Goal: Entertainment & Leisure: Consume media (video, audio)

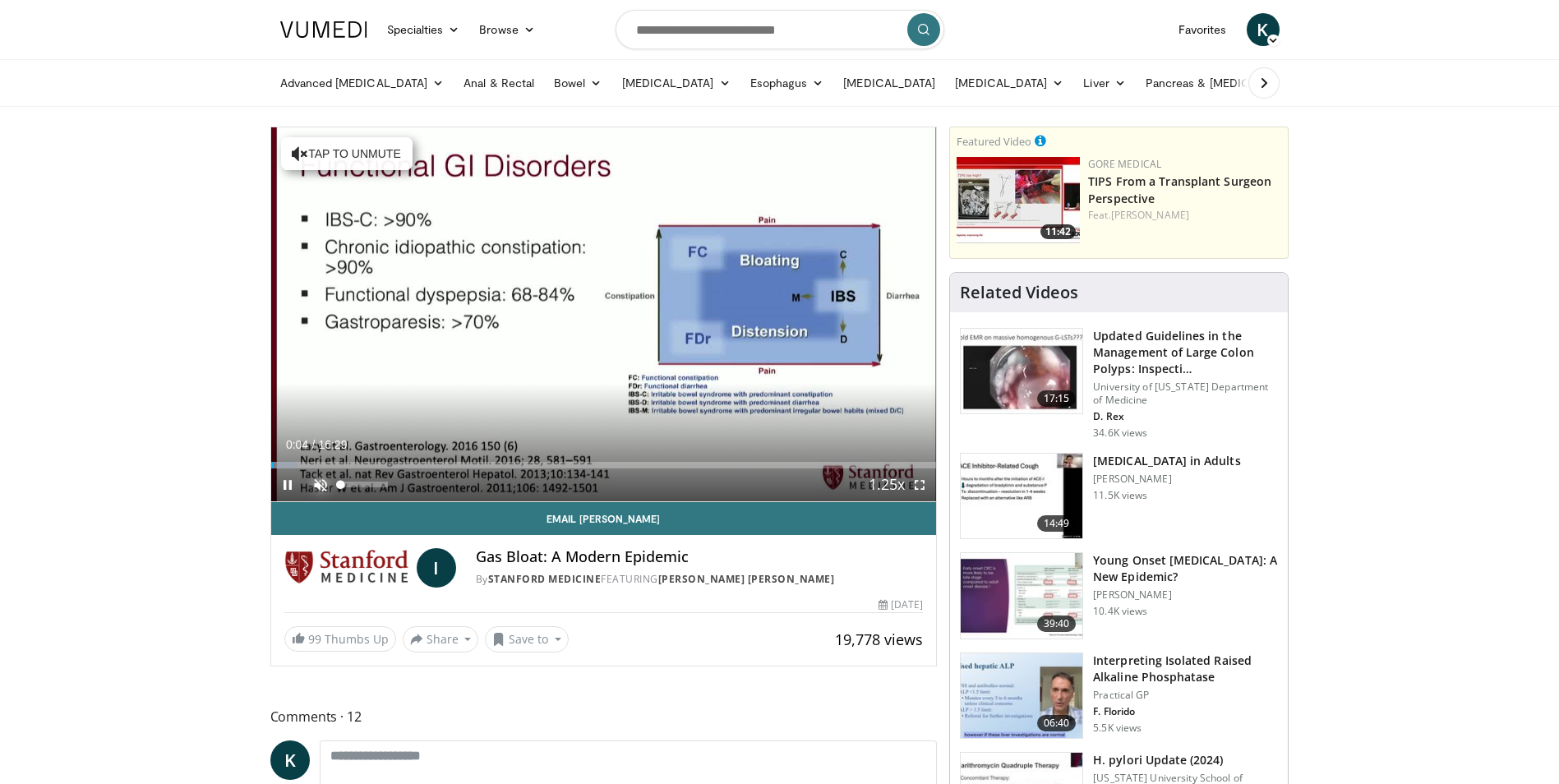
click at [320, 481] on span "Video Player" at bounding box center [320, 484] width 33 height 33
click at [281, 465] on div "Progress Bar" at bounding box center [282, 464] width 2 height 6
click at [926, 488] on span "Video Player" at bounding box center [919, 484] width 33 height 33
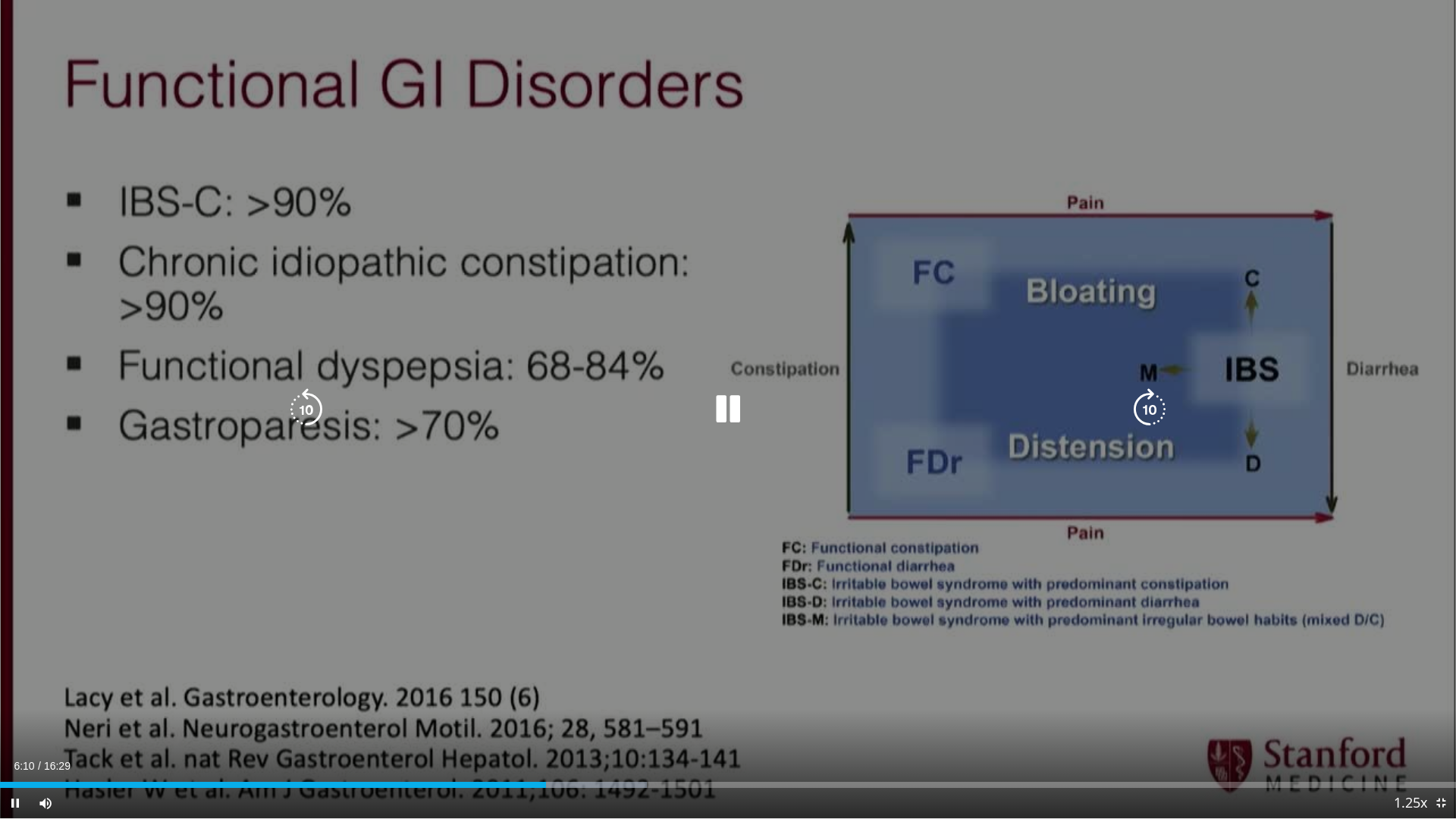
drag, startPoint x: 304, startPoint y: 412, endPoint x: 289, endPoint y: 410, distance: 15.1
click at [290, 412] on icon "Video Player" at bounding box center [306, 410] width 43 height 43
click at [305, 403] on icon "Video Player" at bounding box center [306, 410] width 43 height 43
click at [657, 442] on div "20 seconds Tap to unmute" at bounding box center [728, 409] width 1456 height 818
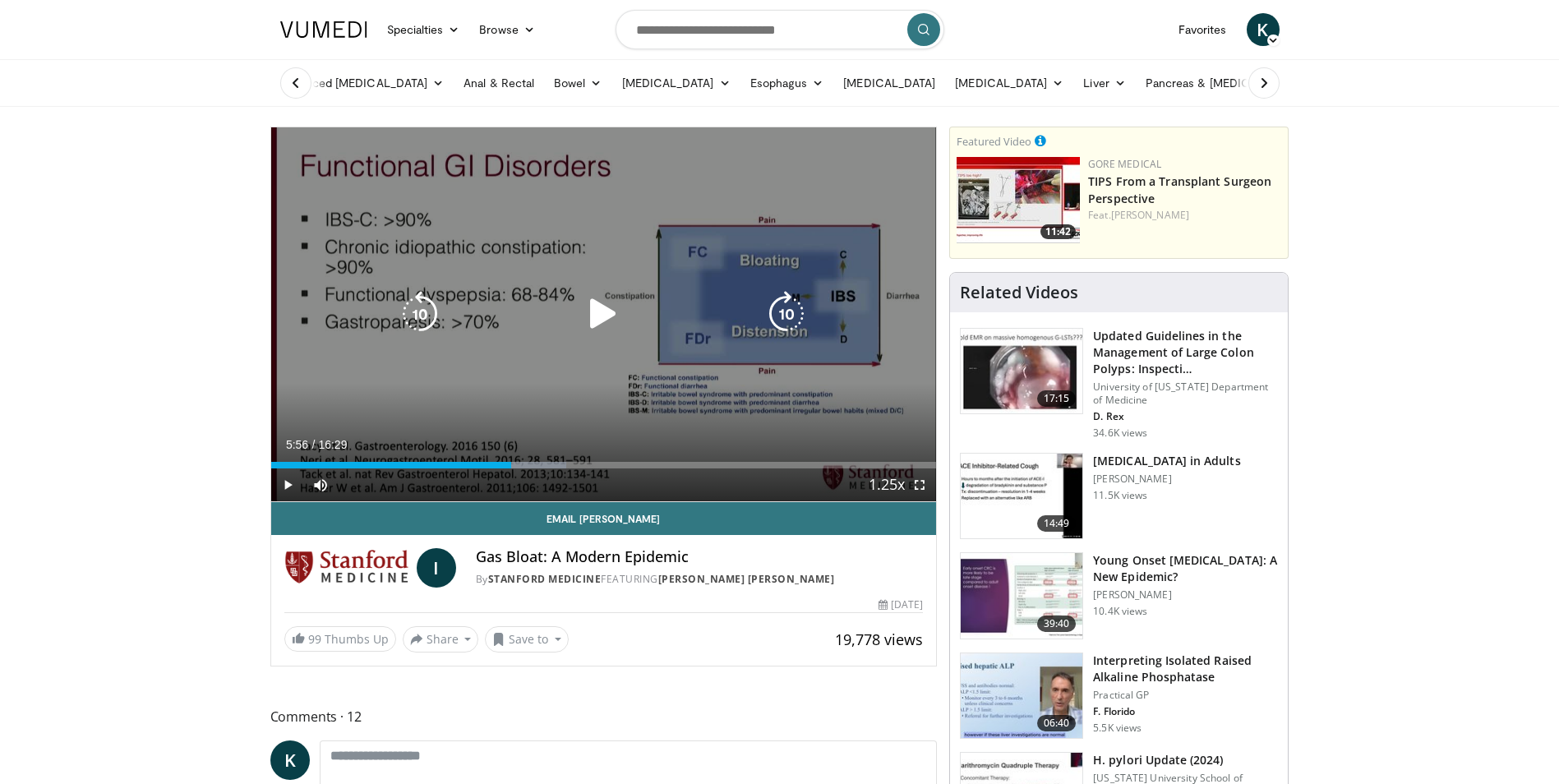
click at [734, 218] on div "20 seconds Tap to unmute" at bounding box center [604, 314] width 666 height 374
click at [404, 311] on icon "Video Player" at bounding box center [419, 313] width 46 height 46
click at [404, 313] on icon "Video Player" at bounding box center [419, 313] width 46 height 46
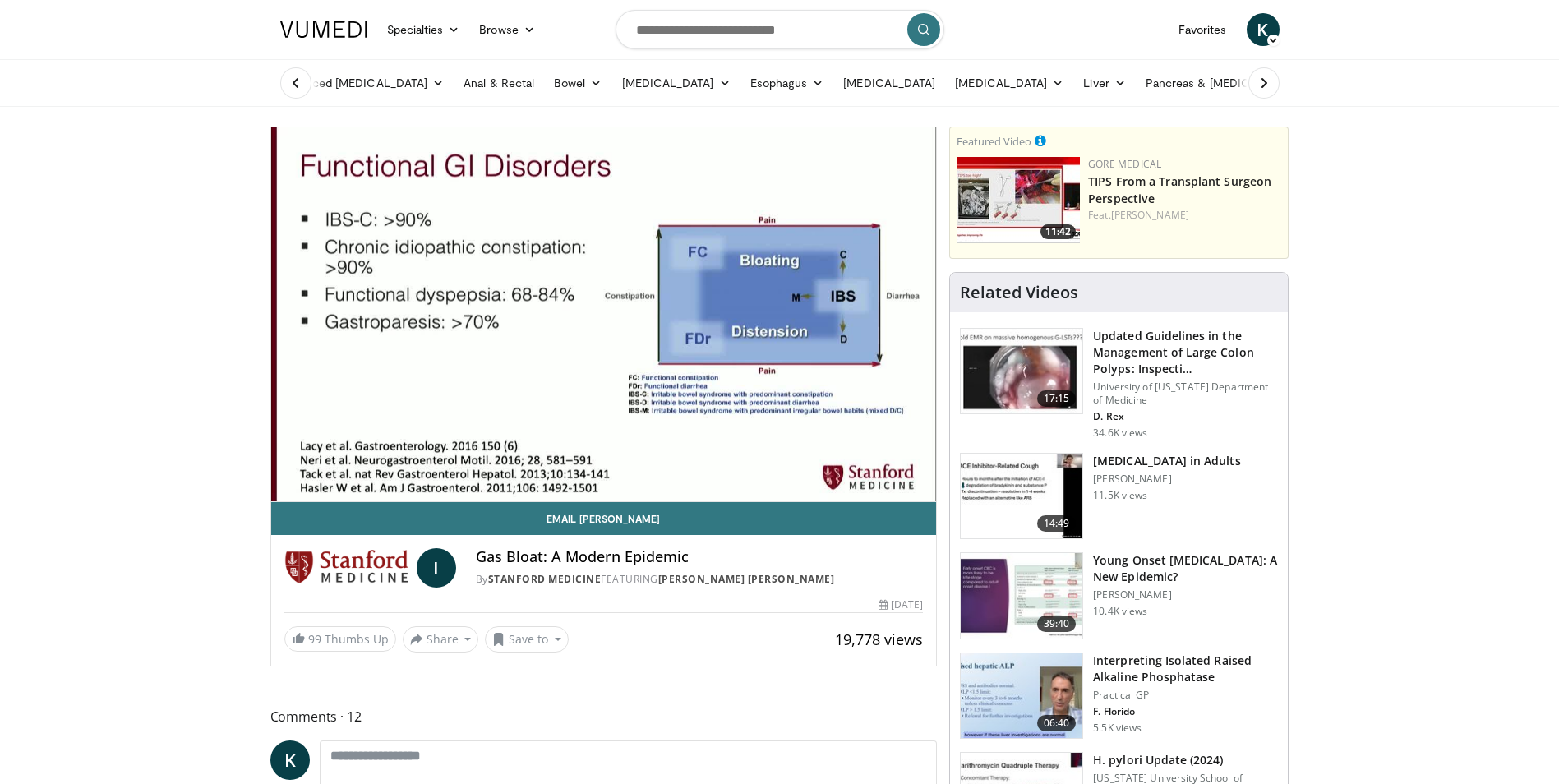
drag, startPoint x: 84, startPoint y: 171, endPoint x: 122, endPoint y: 173, distance: 38.1
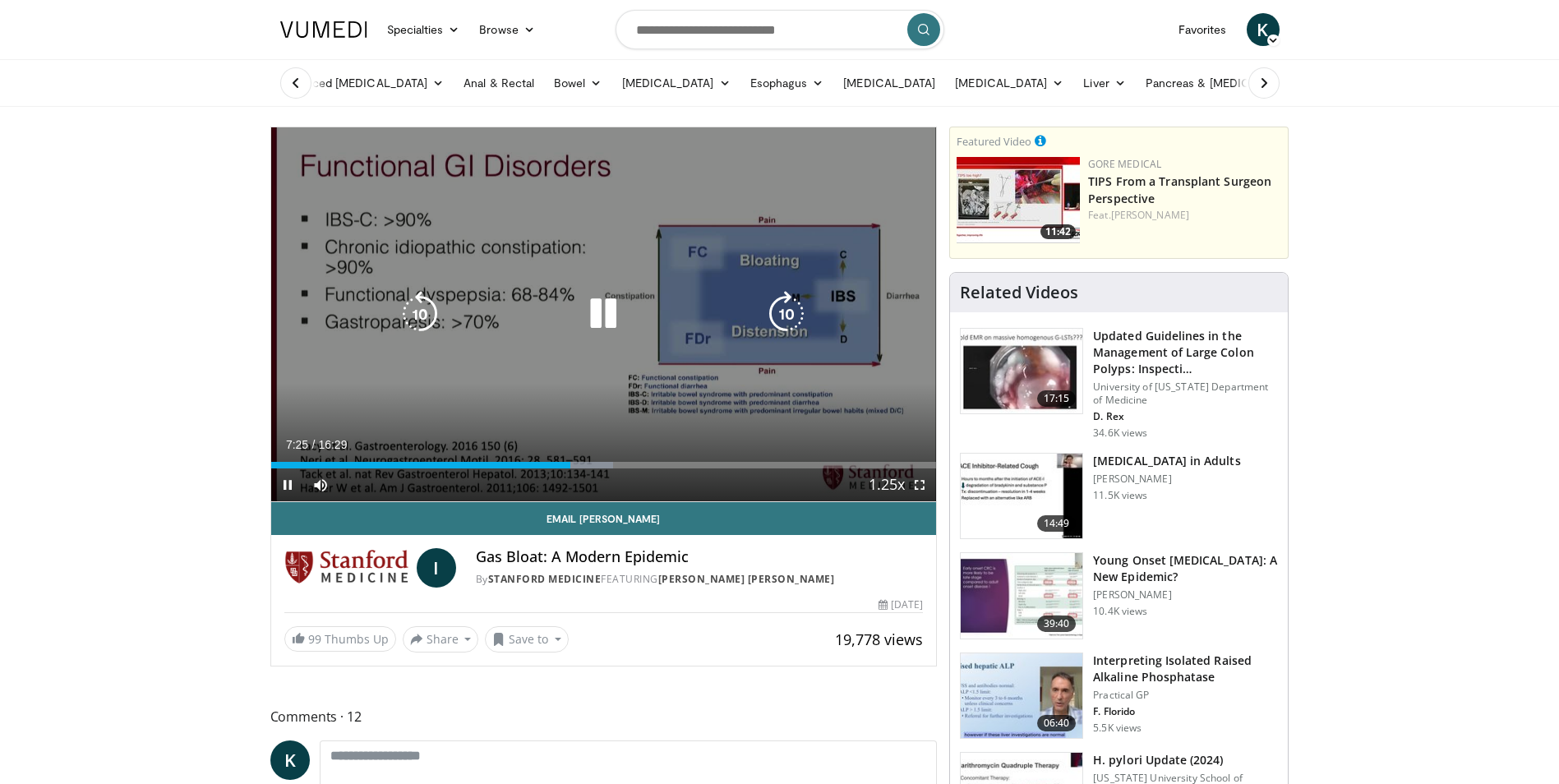
click at [377, 266] on div "30 seconds Tap to unmute" at bounding box center [604, 314] width 666 height 374
drag, startPoint x: 152, startPoint y: 299, endPoint x: 277, endPoint y: 306, distance: 125.2
click at [691, 322] on div "Video Player" at bounding box center [604, 313] width 399 height 33
click at [604, 308] on icon "Video Player" at bounding box center [603, 313] width 46 height 46
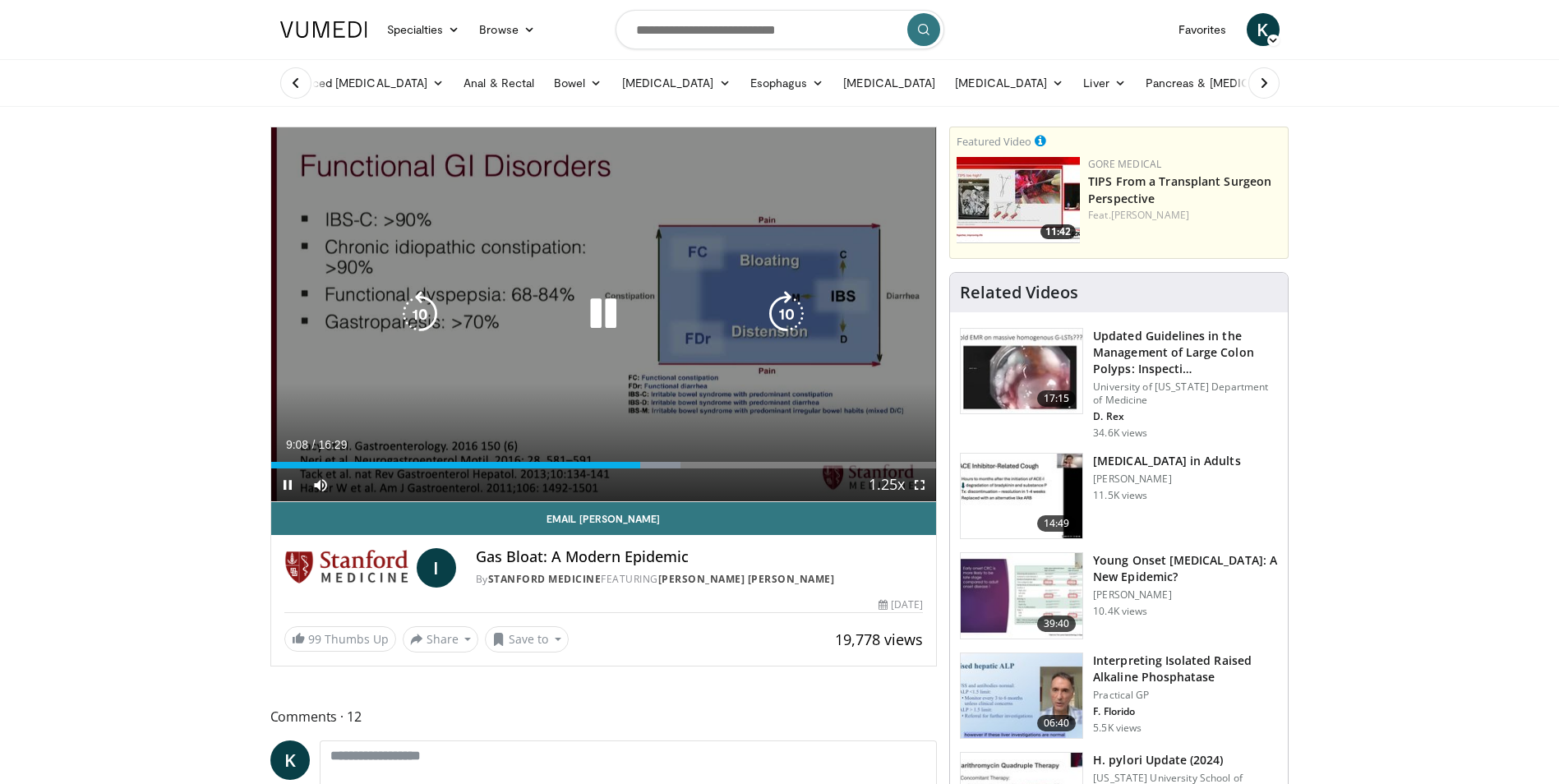
click at [603, 298] on icon "Video Player" at bounding box center [603, 313] width 46 height 46
click at [602, 281] on div "30 seconds Tap to unmute" at bounding box center [604, 314] width 666 height 374
click at [597, 311] on icon "Video Player" at bounding box center [603, 313] width 46 height 46
click at [421, 305] on icon "Video Player" at bounding box center [419, 313] width 46 height 46
click at [427, 303] on icon "Video Player" at bounding box center [419, 313] width 46 height 46
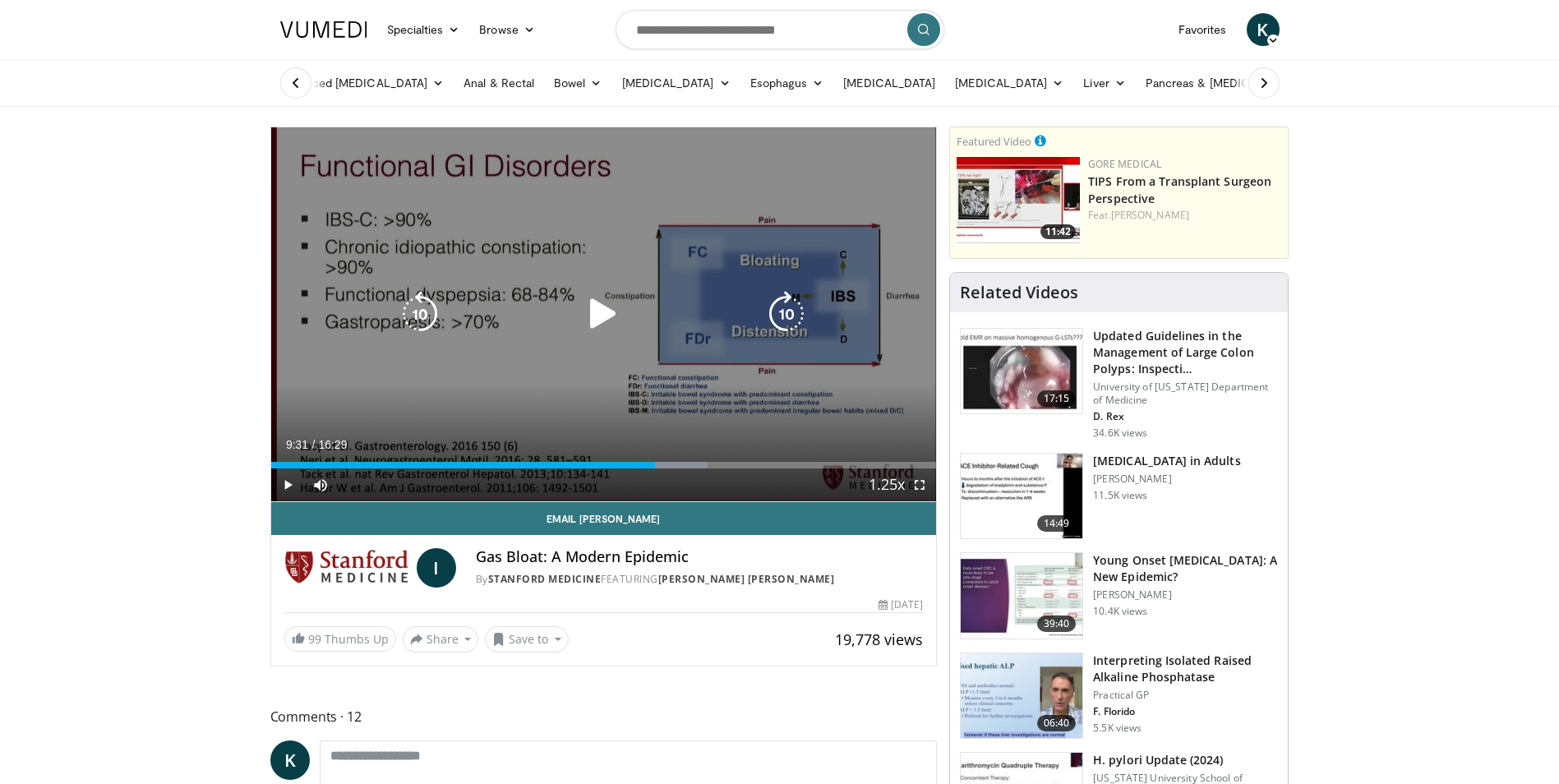
click at [427, 303] on icon "Video Player" at bounding box center [419, 313] width 46 height 46
click at [603, 317] on icon "Video Player" at bounding box center [603, 313] width 46 height 46
click at [603, 313] on icon "Video Player" at bounding box center [603, 313] width 46 height 46
click at [613, 306] on icon "Video Player" at bounding box center [603, 313] width 46 height 46
click at [425, 294] on icon "Video Player" at bounding box center [419, 313] width 46 height 46
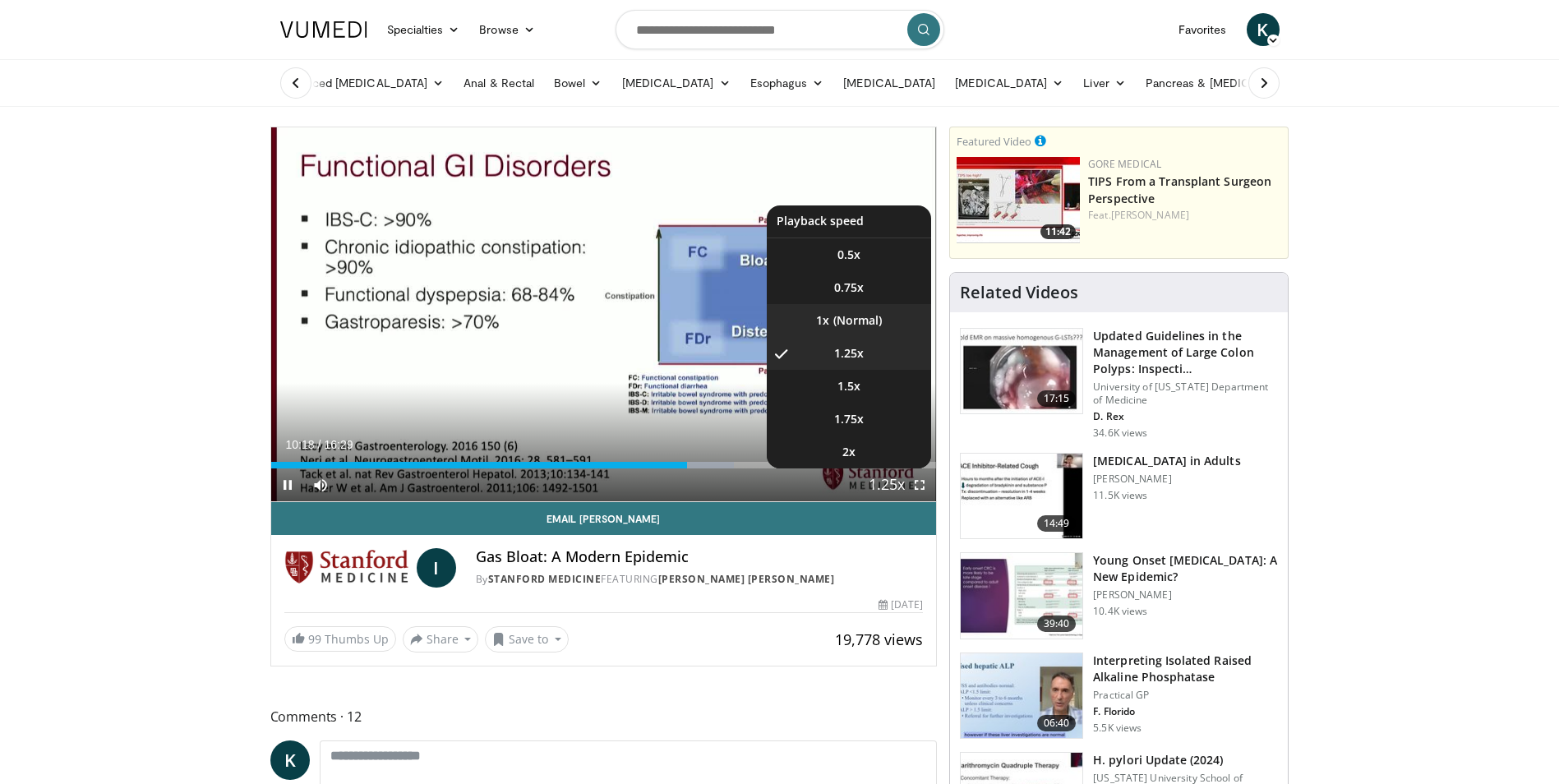
click at [866, 317] on li "1x" at bounding box center [849, 320] width 164 height 33
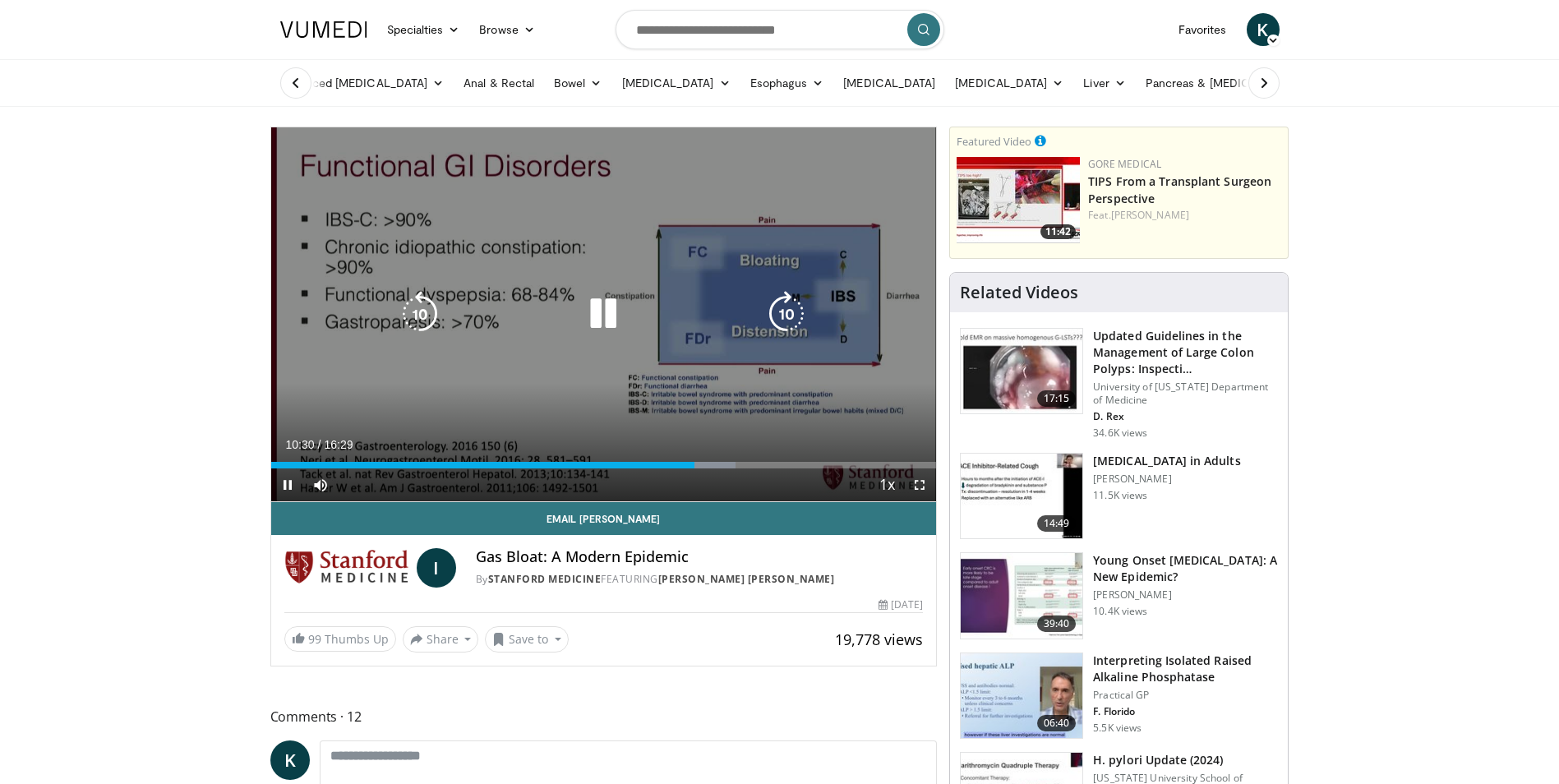
click at [606, 314] on icon "Video Player" at bounding box center [603, 313] width 46 height 46
click at [607, 295] on icon "Video Player" at bounding box center [603, 313] width 46 height 46
click at [621, 312] on icon "Video Player" at bounding box center [603, 313] width 46 height 46
click at [594, 322] on icon "Video Player" at bounding box center [603, 313] width 46 height 46
click at [614, 313] on icon "Video Player" at bounding box center [603, 313] width 46 height 46
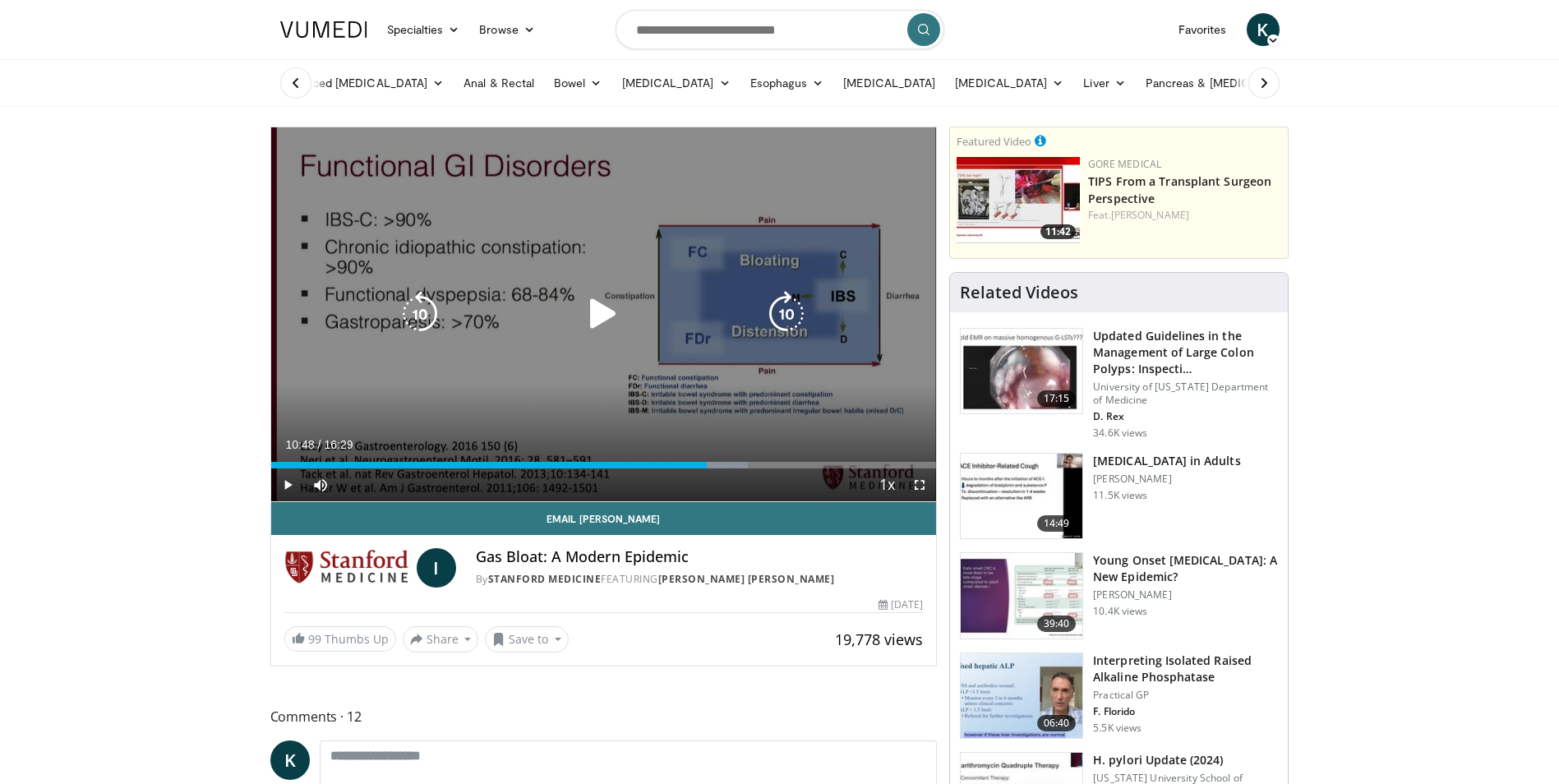
click at [606, 304] on icon "Video Player" at bounding box center [603, 313] width 46 height 46
click at [588, 303] on icon "Video Player" at bounding box center [603, 313] width 46 height 46
click at [619, 312] on icon "Video Player" at bounding box center [603, 313] width 46 height 46
click at [423, 303] on icon "Video Player" at bounding box center [419, 313] width 46 height 46
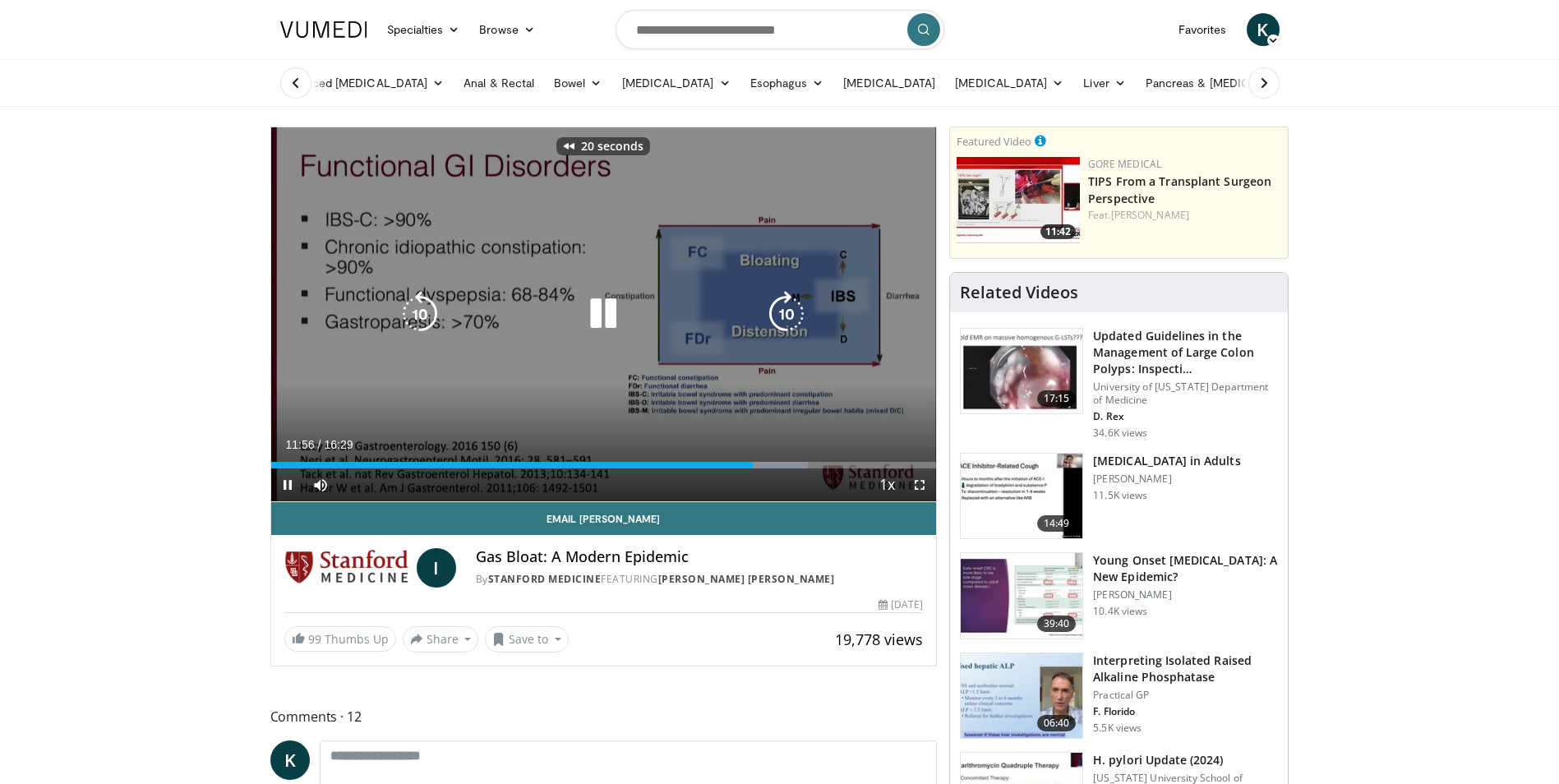
click at [431, 313] on icon "Video Player" at bounding box center [419, 313] width 46 height 46
click at [620, 306] on icon "Video Player" at bounding box center [603, 313] width 46 height 46
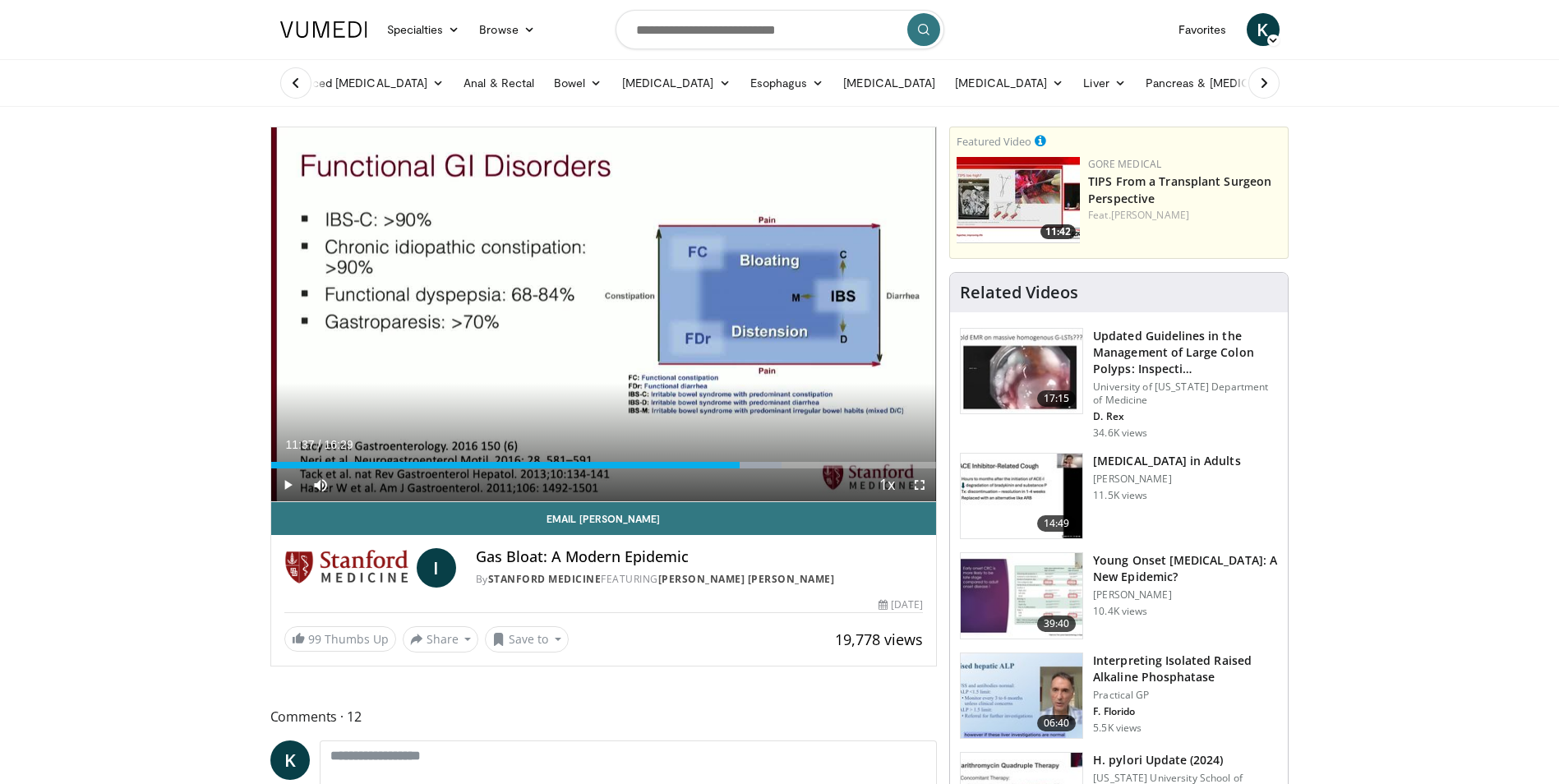
drag, startPoint x: 595, startPoint y: 300, endPoint x: 46, endPoint y: 323, distance: 549.5
click at [595, 299] on icon "Video Player" at bounding box center [603, 313] width 46 height 46
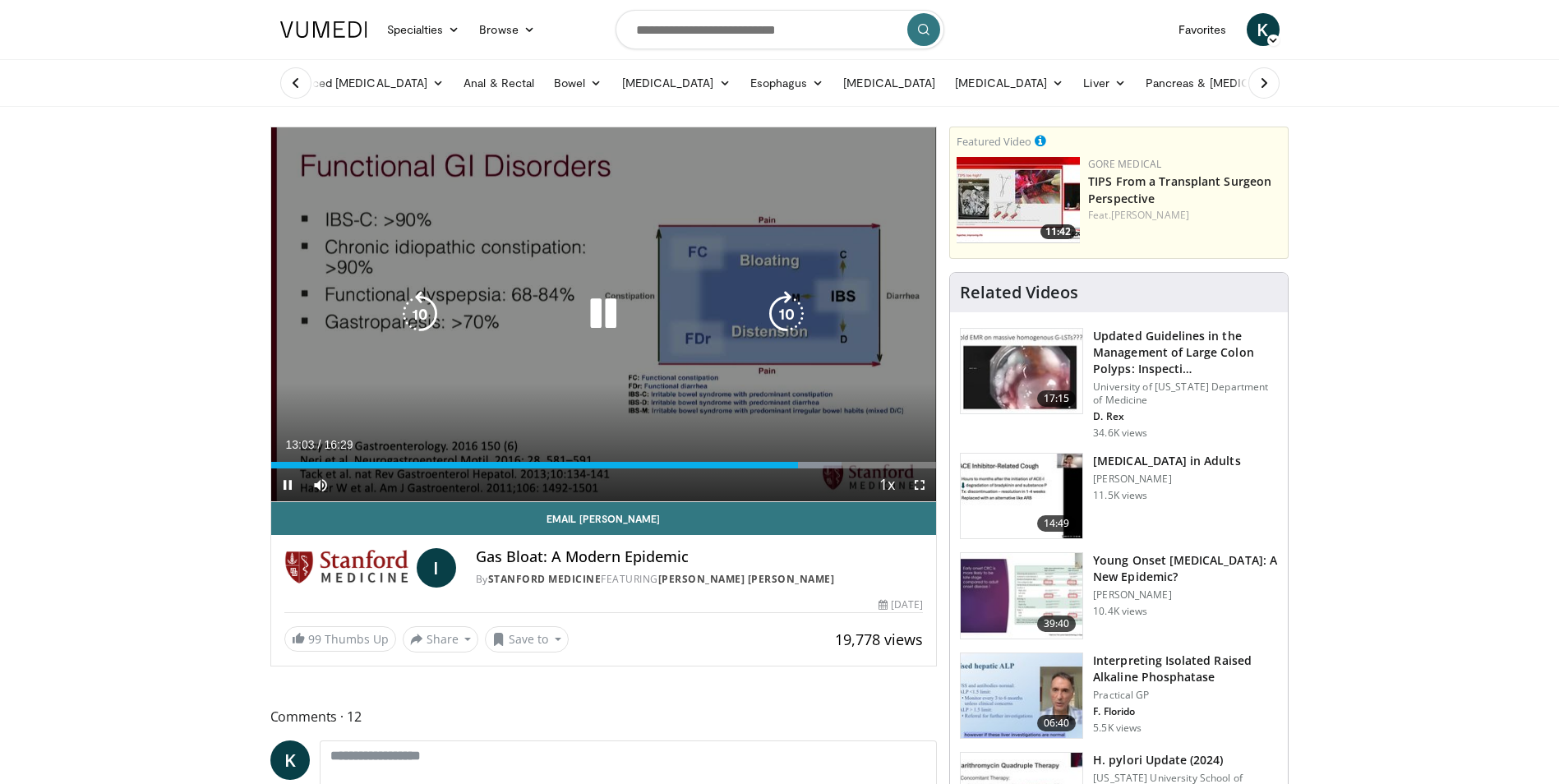
click at [397, 303] on icon "Video Player" at bounding box center [419, 313] width 46 height 46
click at [432, 321] on icon "Video Player" at bounding box center [419, 313] width 46 height 46
click at [599, 306] on icon "Video Player" at bounding box center [603, 313] width 46 height 46
click at [635, 312] on div "Video Player" at bounding box center [604, 313] width 399 height 33
click at [612, 308] on icon "Video Player" at bounding box center [603, 313] width 46 height 46
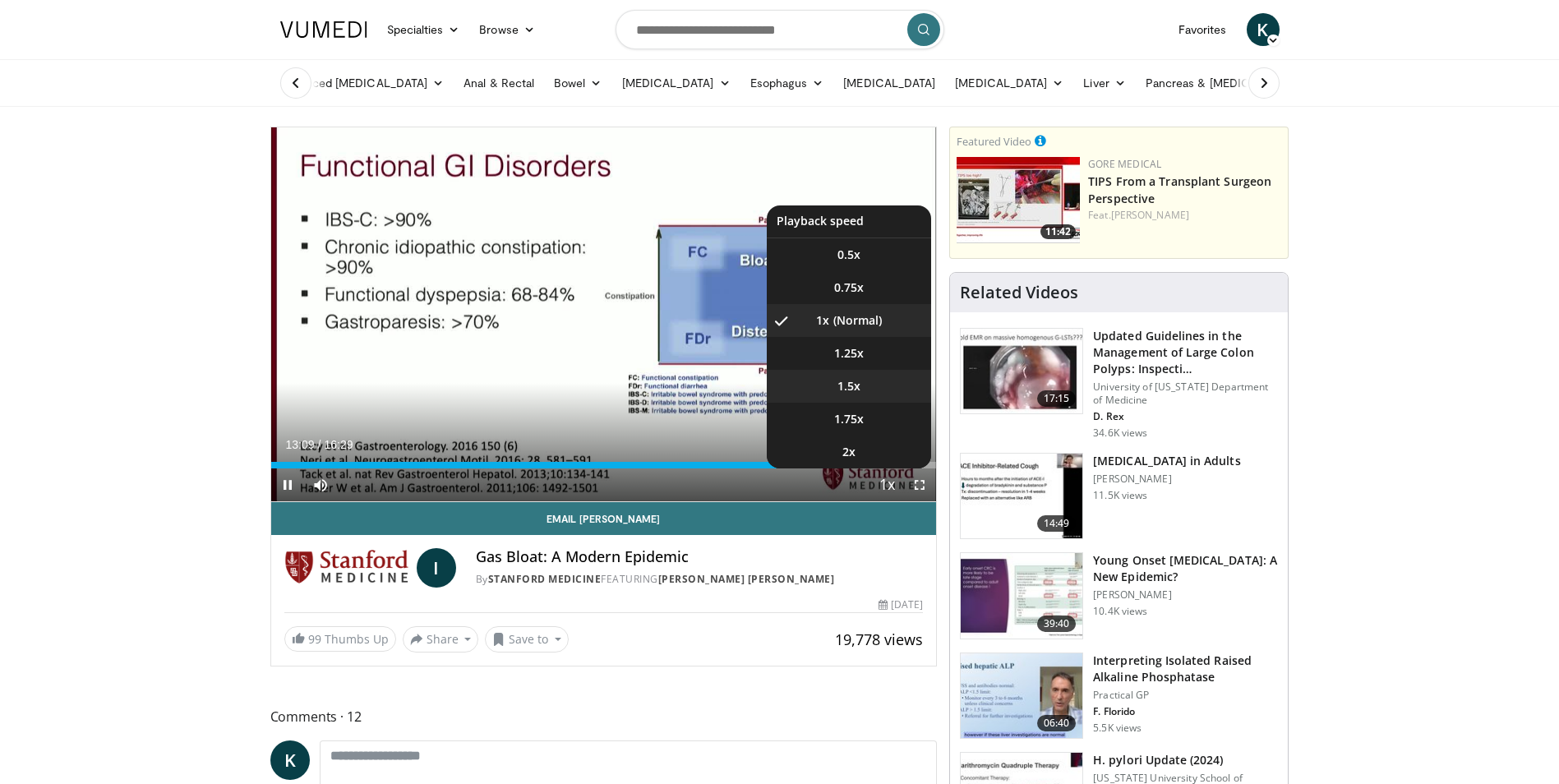
click at [877, 387] on li "1.5x" at bounding box center [849, 386] width 164 height 33
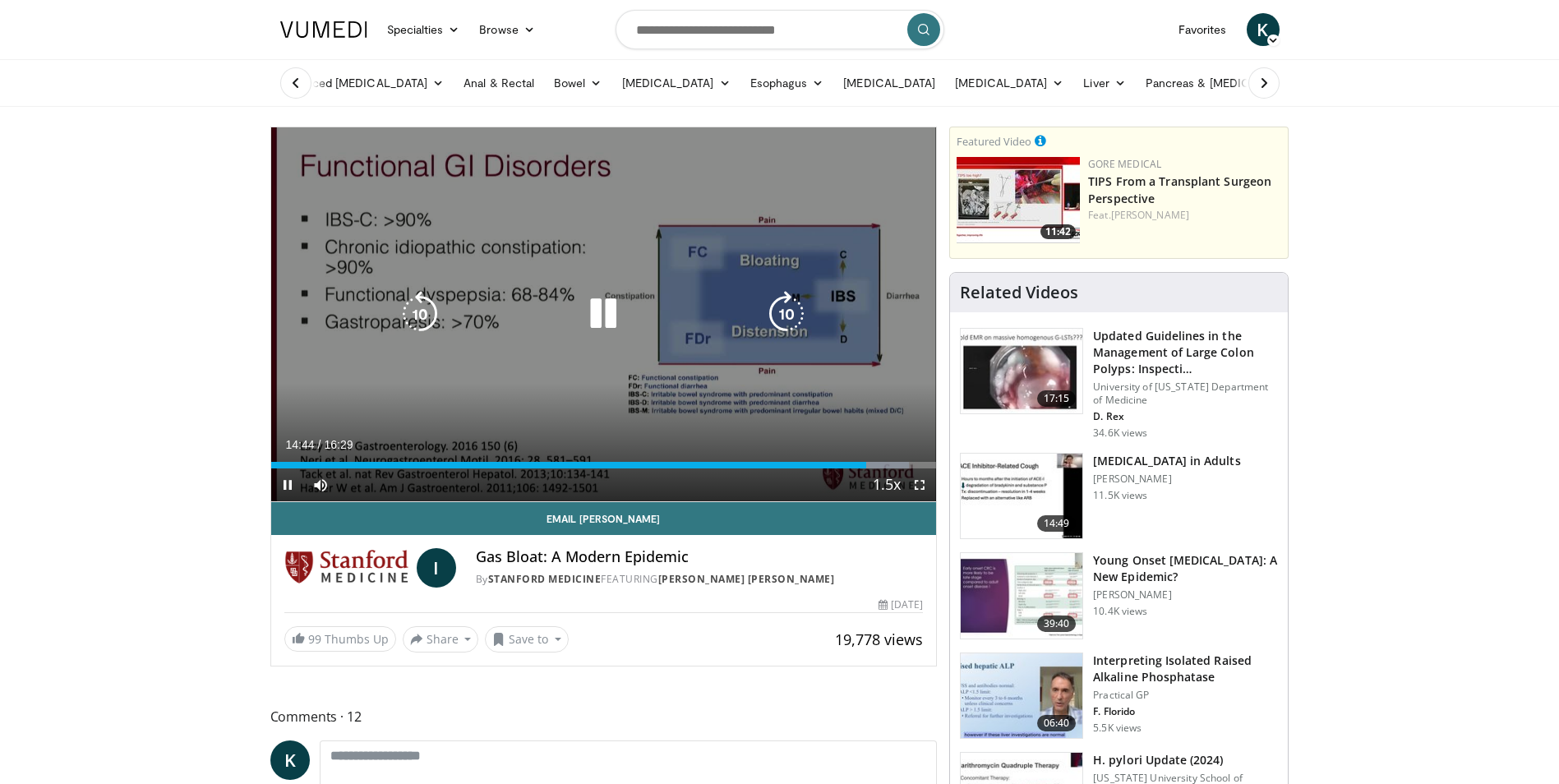
click at [425, 319] on icon "Video Player" at bounding box center [419, 313] width 46 height 46
click at [425, 318] on icon "Video Player" at bounding box center [419, 313] width 46 height 46
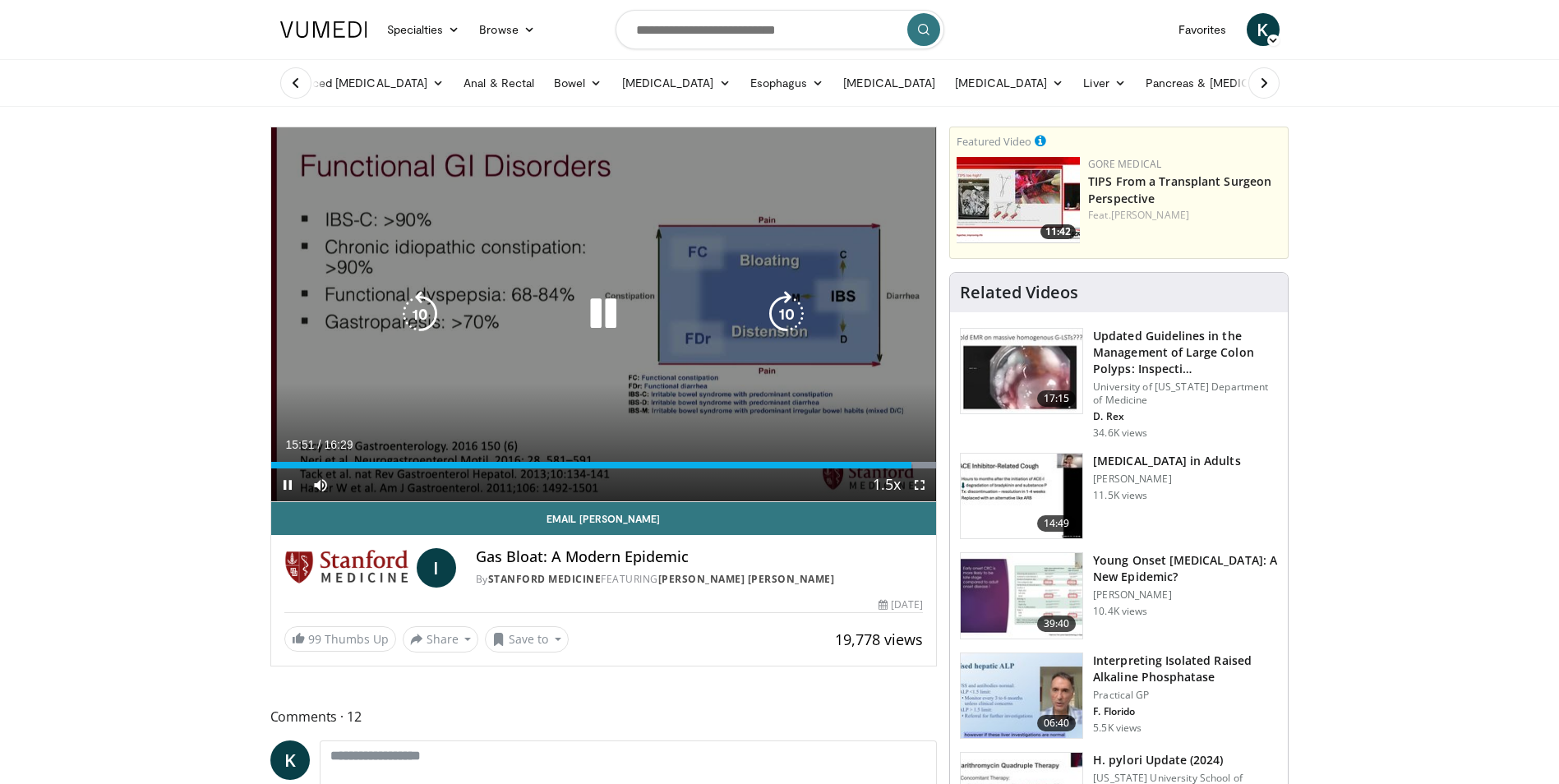
click at [408, 311] on icon "Video Player" at bounding box center [419, 313] width 46 height 46
click at [422, 315] on icon "Video Player" at bounding box center [419, 313] width 46 height 46
click at [558, 316] on div "Video Player" at bounding box center [604, 313] width 399 height 33
click at [589, 297] on icon "Video Player" at bounding box center [603, 313] width 46 height 46
click at [590, 320] on icon "Video Player" at bounding box center [603, 313] width 46 height 46
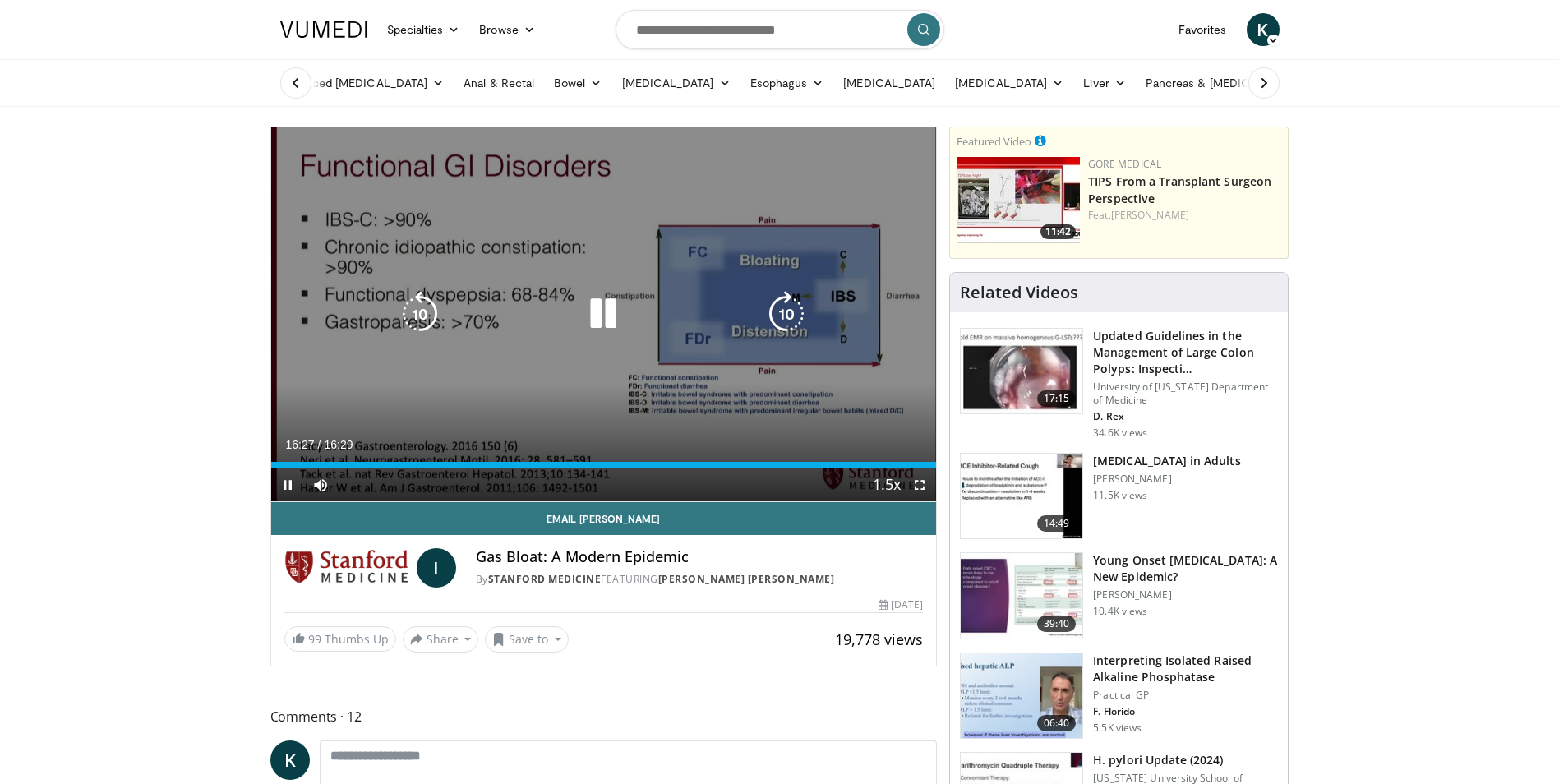
click at [425, 314] on icon "Video Player" at bounding box center [419, 313] width 46 height 46
